Goal: Task Accomplishment & Management: Use online tool/utility

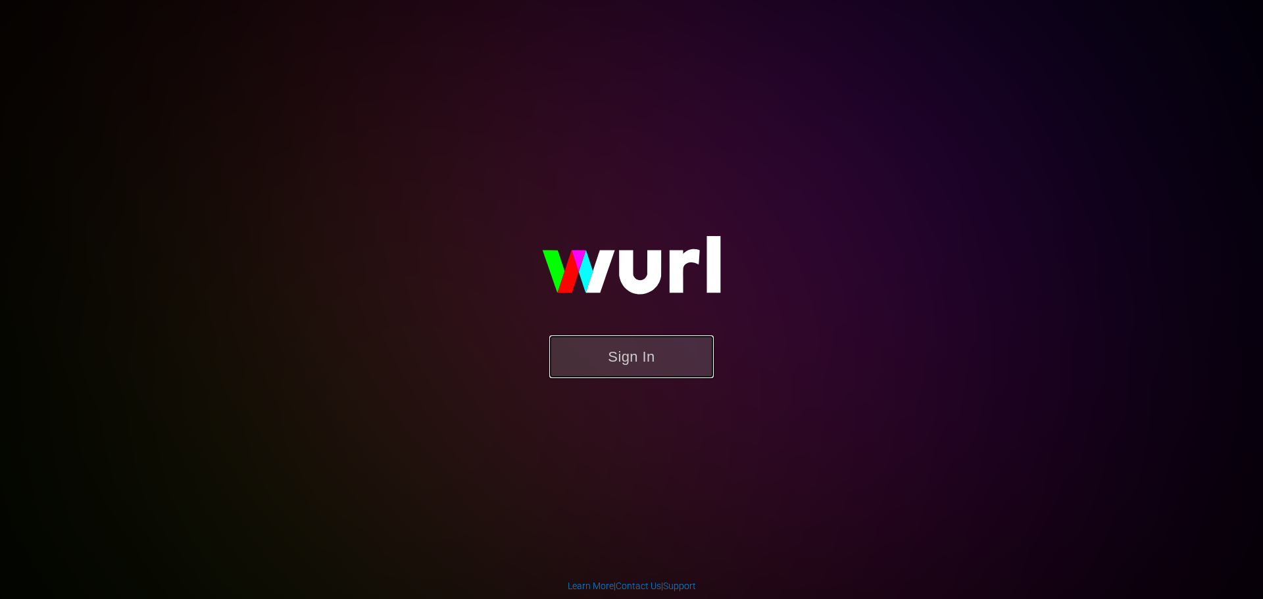
click at [635, 357] on button "Sign In" at bounding box center [631, 356] width 164 height 43
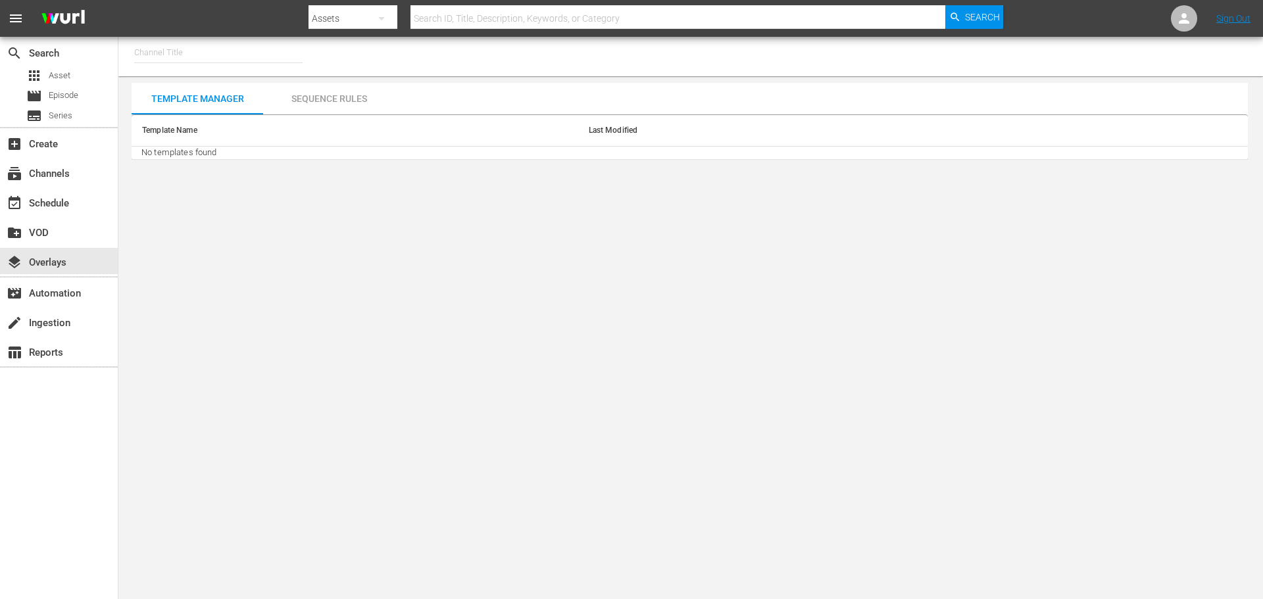
click at [168, 52] on input "text" at bounding box center [218, 53] width 168 height 32
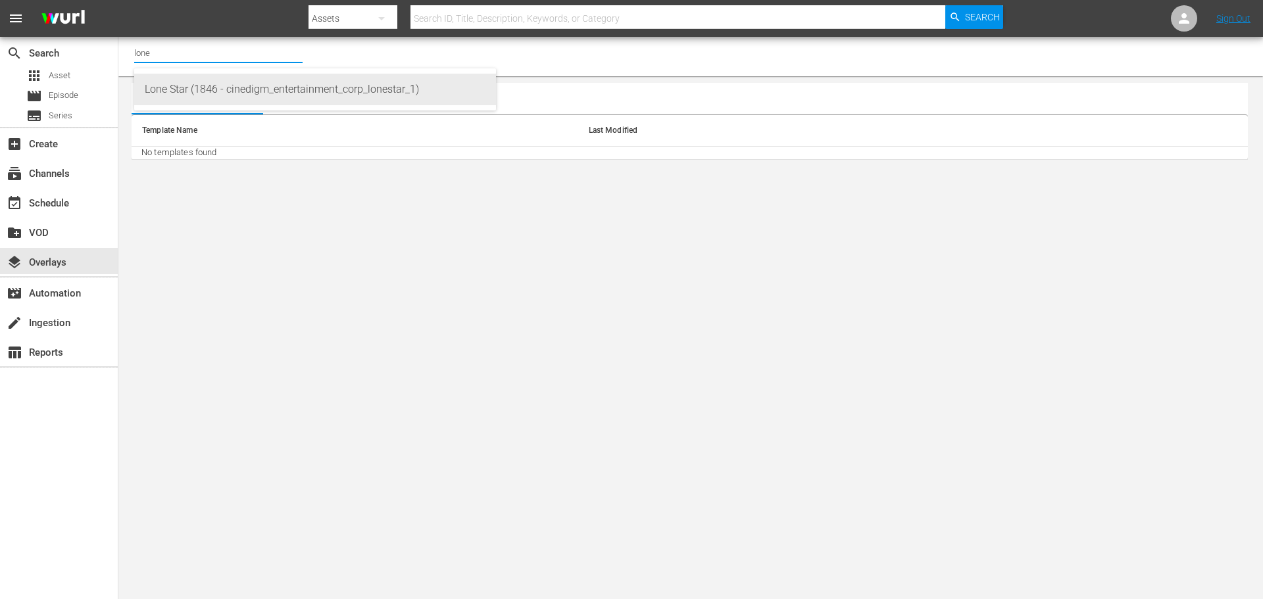
click at [168, 89] on div "Lone Star (1846 - cinedigm_entertainment_corp_lonestar_1)" at bounding box center [315, 90] width 341 height 32
type input "Lone Star (1846 - cinedigm_entertainment_corp_lonestar_1)"
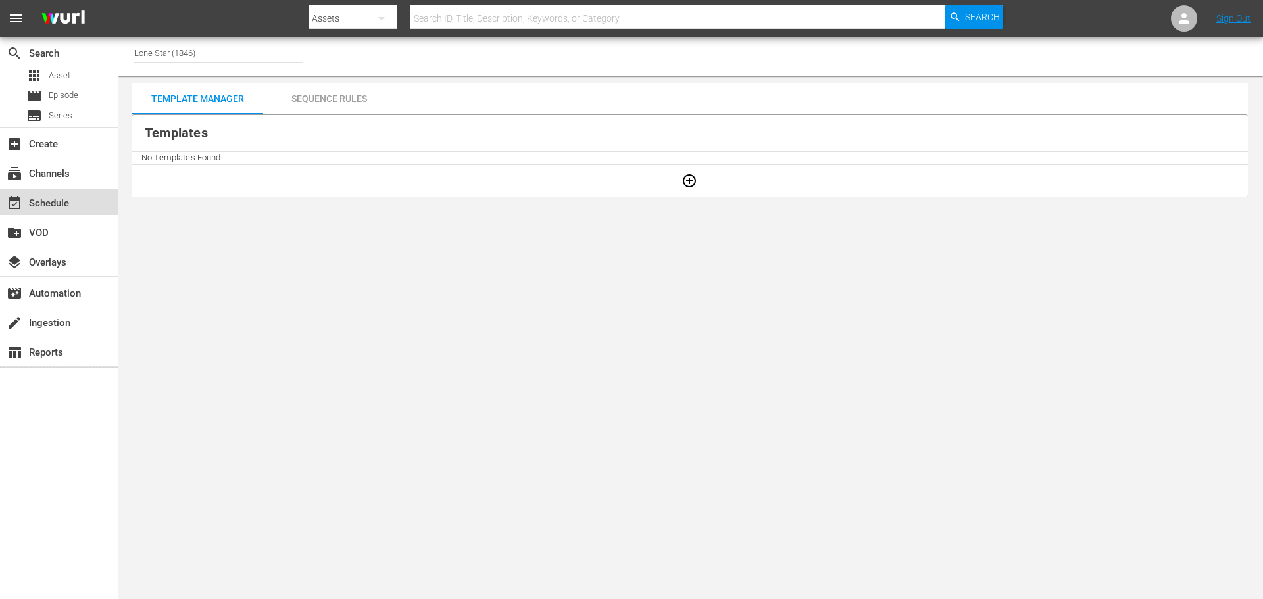
click at [41, 204] on div "event_available Schedule" at bounding box center [37, 201] width 74 height 12
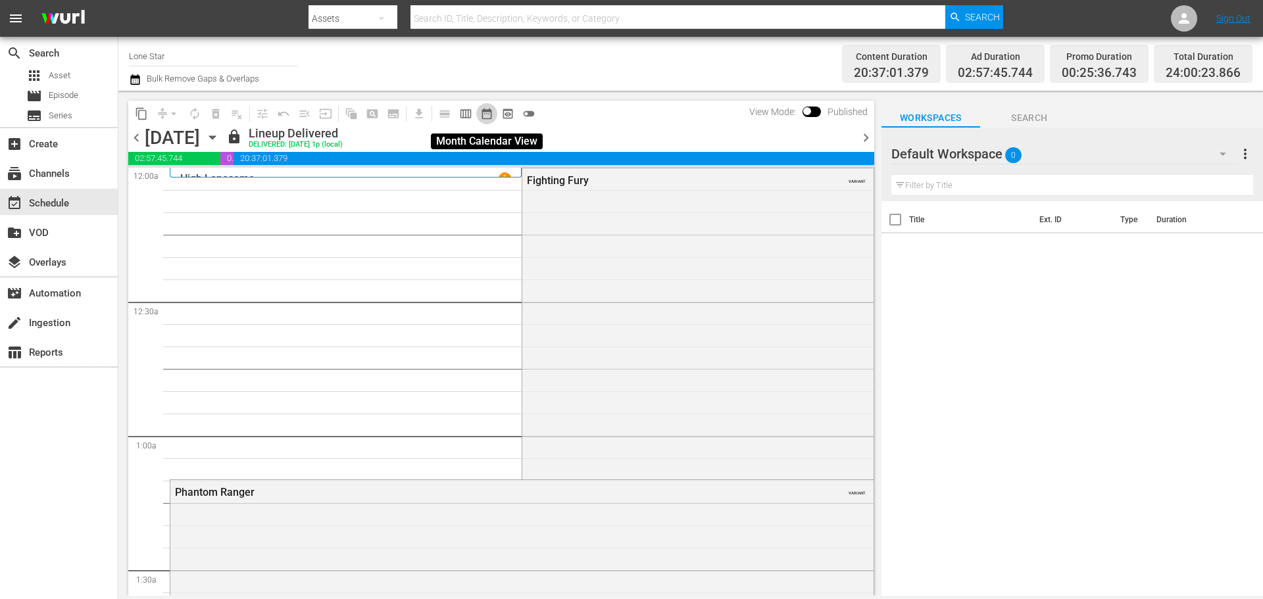
click at [486, 114] on span "date_range_outlined" at bounding box center [486, 113] width 13 height 13
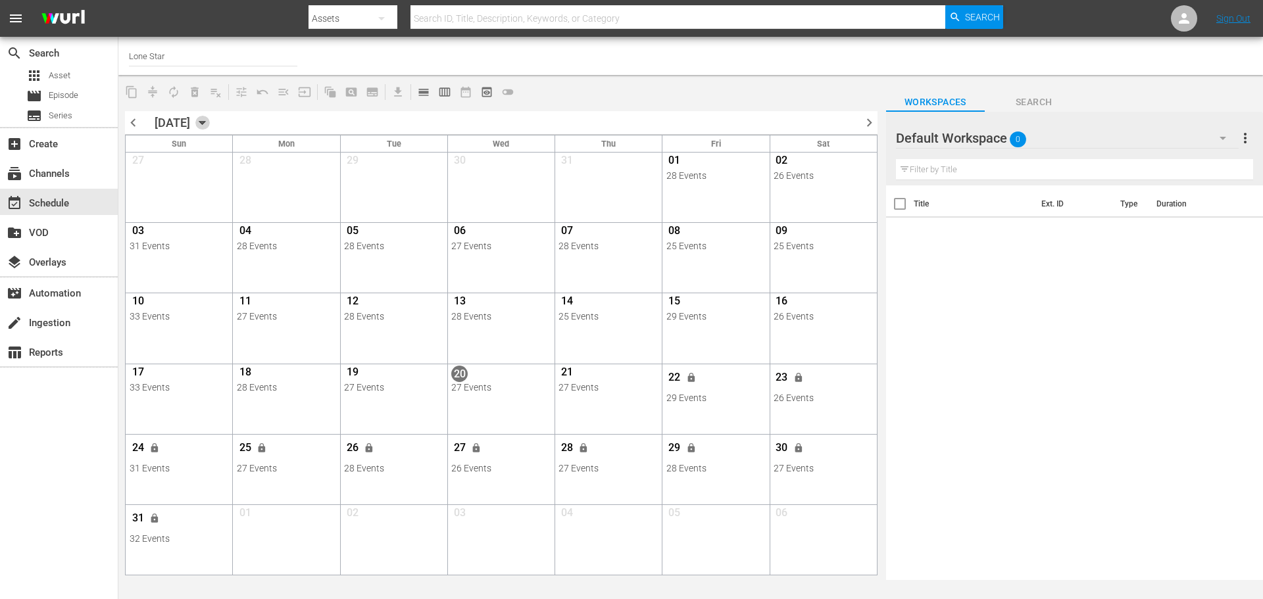
click at [210, 120] on icon "button" at bounding box center [202, 123] width 14 height 14
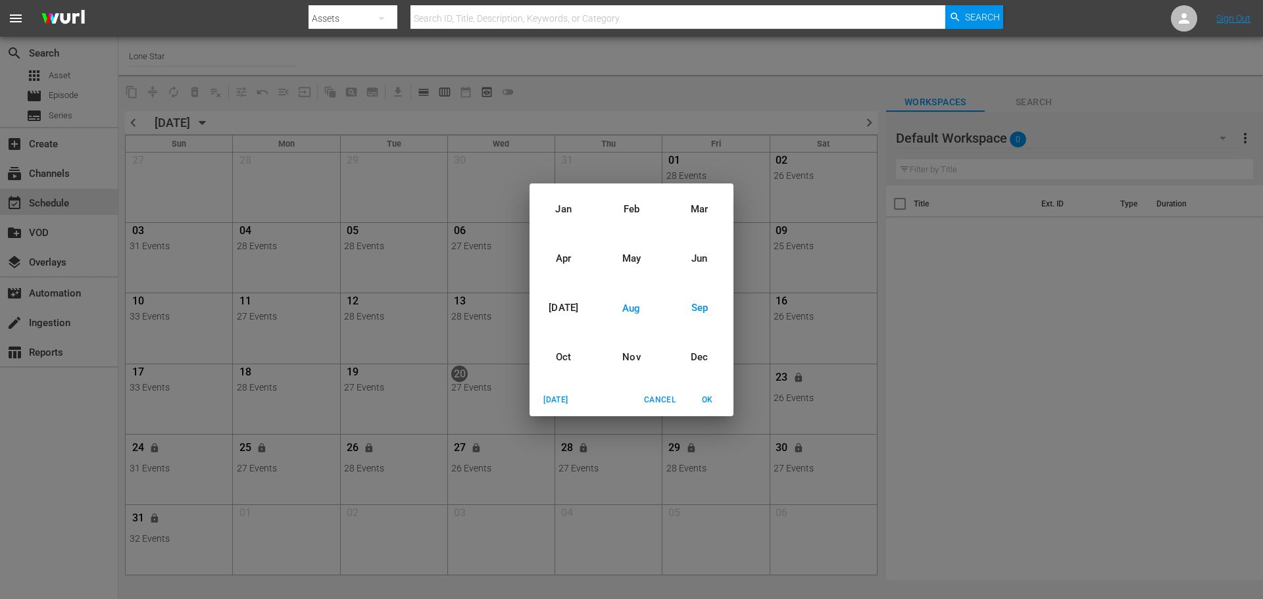
click at [697, 309] on div "Sep" at bounding box center [700, 308] width 68 height 49
click at [706, 397] on span "OK" at bounding box center [707, 400] width 32 height 14
